Goal: Task Accomplishment & Management: Manage account settings

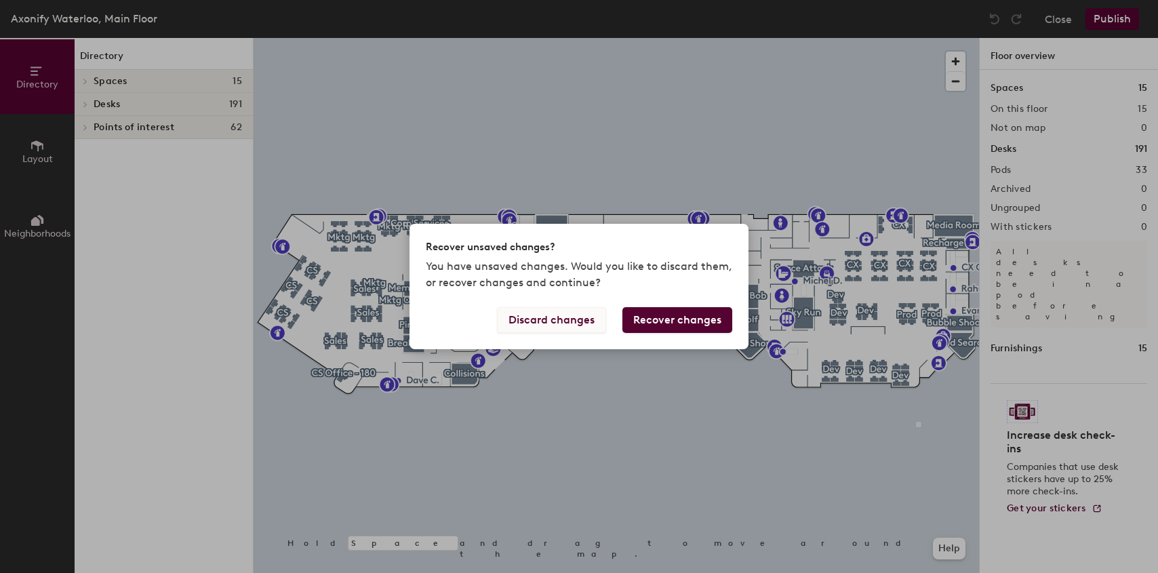
click at [547, 326] on button "Discard changes" at bounding box center [551, 320] width 109 height 26
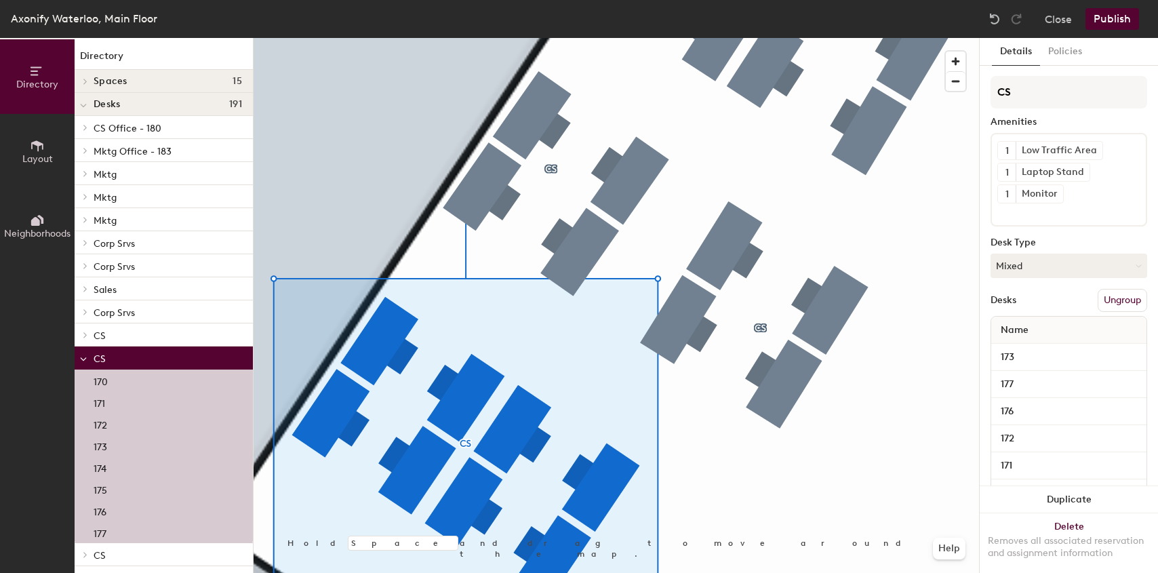
click at [35, 140] on icon at bounding box center [37, 145] width 12 height 11
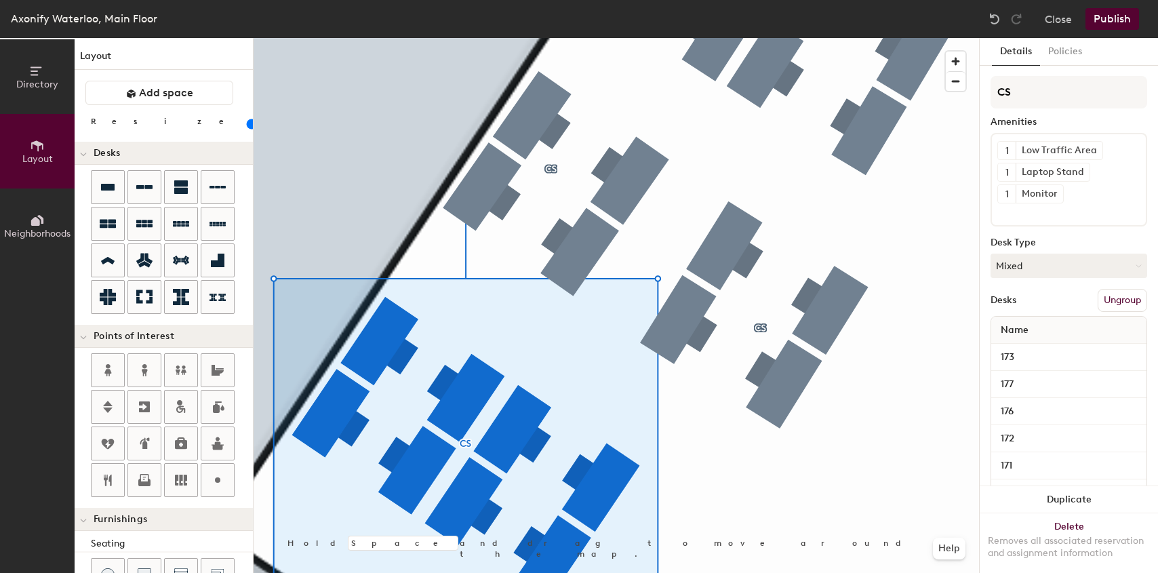
click at [26, 222] on button "Neighborhoods" at bounding box center [37, 225] width 75 height 75
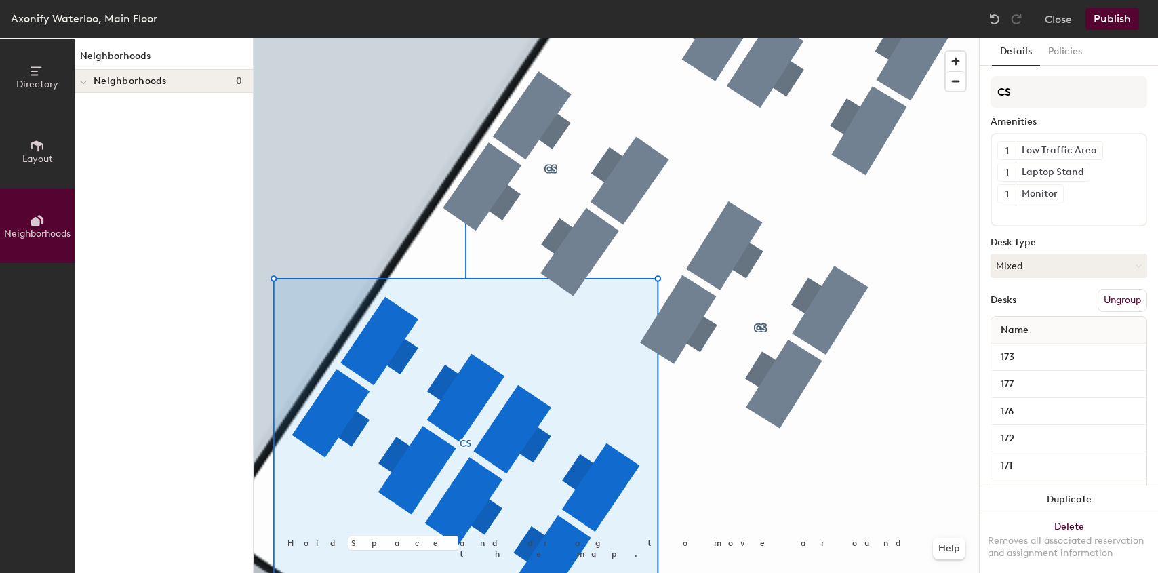
click at [1044, 23] on div "Close Publish" at bounding box center [1065, 19] width 163 height 22
click at [1050, 20] on button "Close" at bounding box center [1058, 19] width 27 height 22
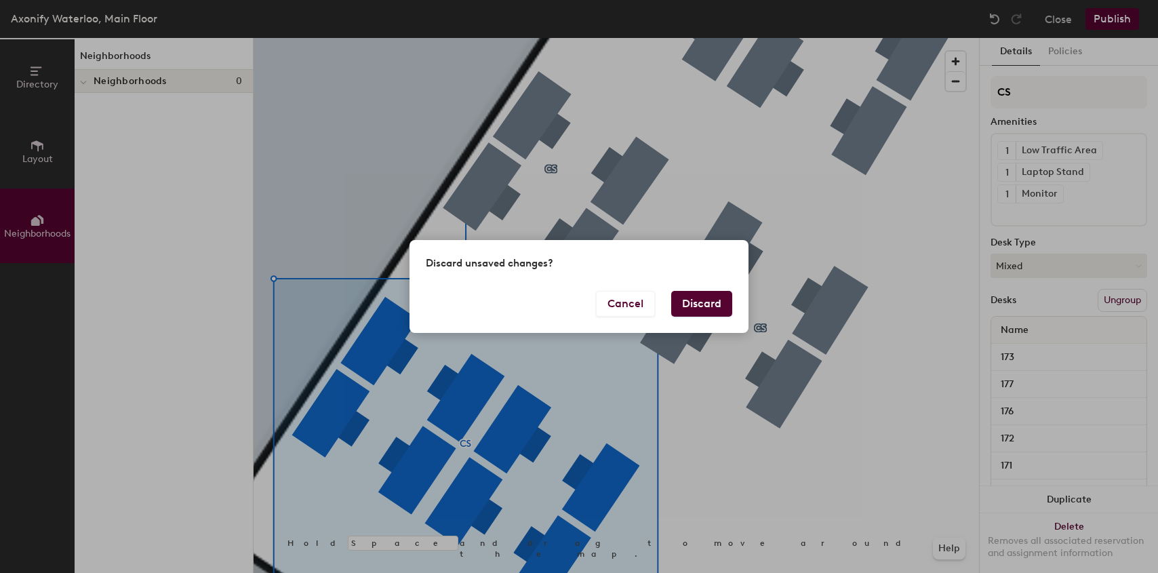
click at [688, 301] on button "Discard" at bounding box center [701, 304] width 61 height 26
